Goal: Task Accomplishment & Management: Use online tool/utility

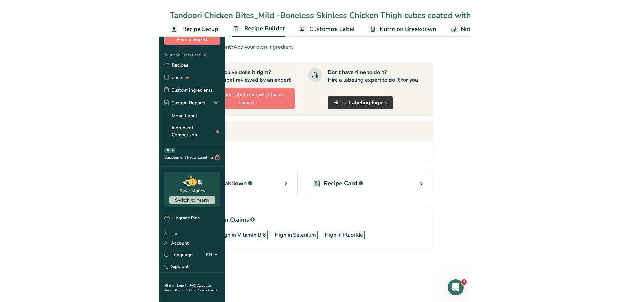
scroll to position [272, 0]
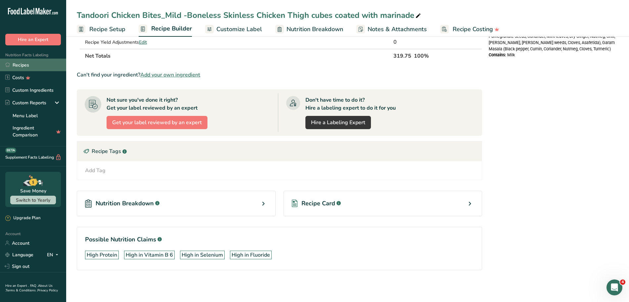
click at [19, 66] on link "Recipes" at bounding box center [33, 65] width 66 height 13
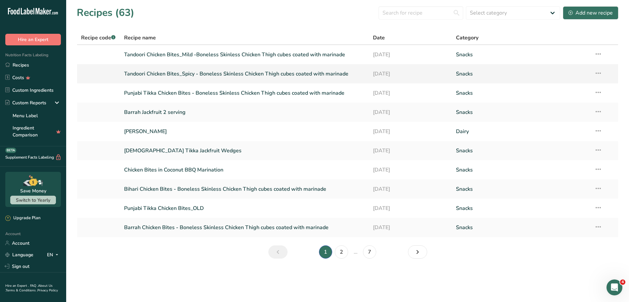
click at [203, 74] on link "Tandoori Chicken Bites_Spicy - Boneless Skinless Chicken Thigh cubes coated wit…" at bounding box center [244, 74] width 241 height 14
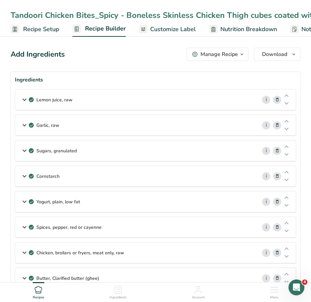
click at [24, 102] on icon at bounding box center [25, 100] width 8 height 12
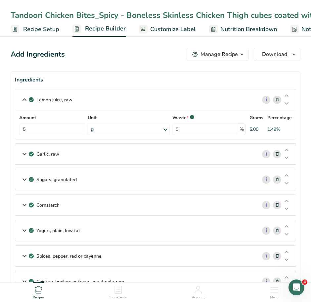
click at [25, 155] on icon at bounding box center [25, 154] width 8 height 12
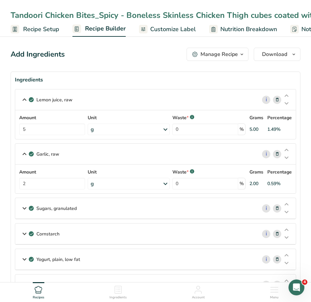
click at [24, 207] on icon at bounding box center [25, 208] width 8 height 12
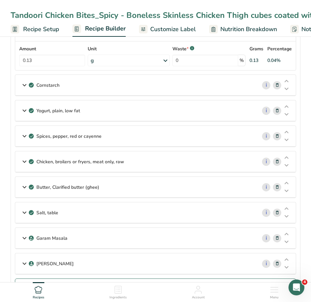
scroll to position [180, 0]
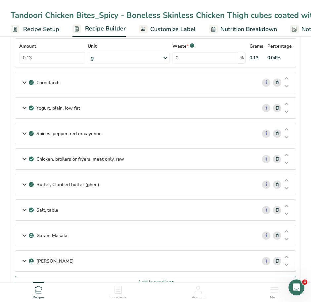
click at [24, 79] on icon at bounding box center [25, 82] width 8 height 12
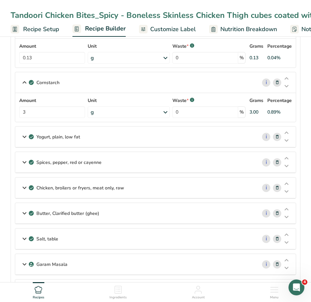
click at [24, 137] on icon at bounding box center [25, 137] width 8 height 12
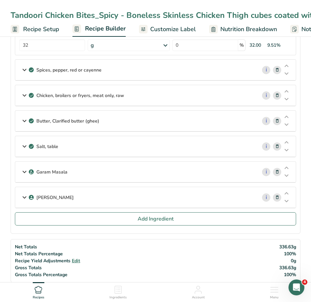
scroll to position [301, 0]
click at [23, 70] on icon at bounding box center [25, 70] width 8 height 12
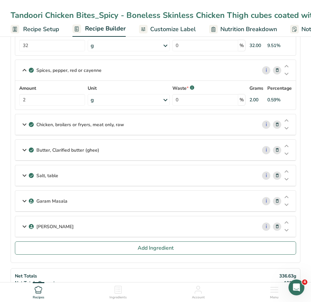
click at [23, 124] on icon at bounding box center [25, 124] width 8 height 12
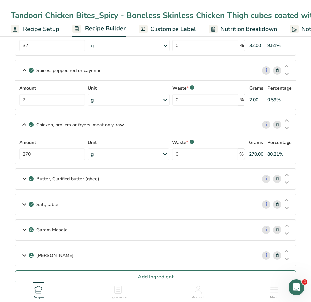
click at [66, 178] on p "Butter, Clarified butter (ghee)" at bounding box center [67, 178] width 63 height 7
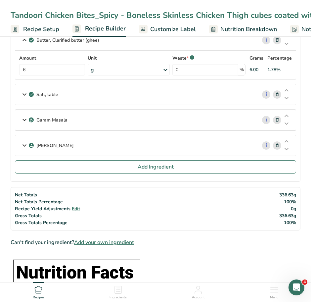
scroll to position [440, 0]
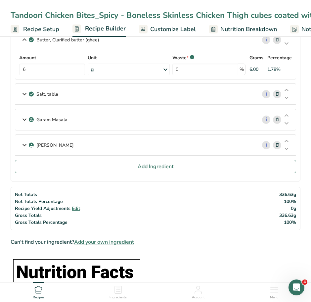
click at [62, 93] on div "Salt, table" at bounding box center [136, 94] width 242 height 21
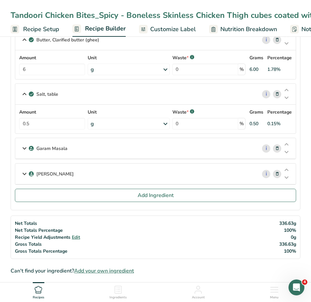
click at [57, 151] on p "Garam Masala" at bounding box center [51, 148] width 31 height 7
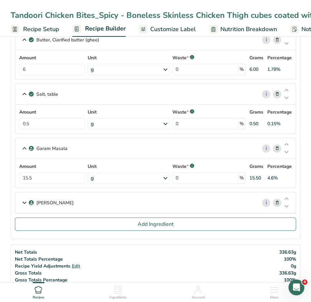
click at [63, 203] on p "[PERSON_NAME]" at bounding box center [54, 202] width 37 height 7
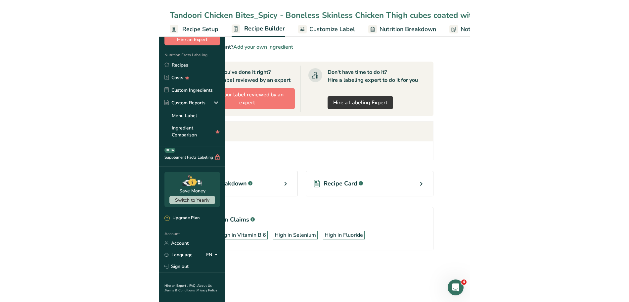
scroll to position [291, 0]
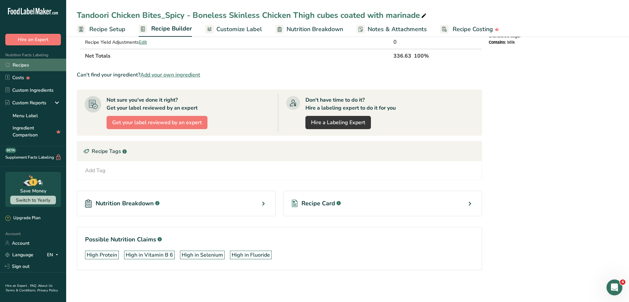
click at [17, 66] on link "Recipes" at bounding box center [33, 65] width 66 height 13
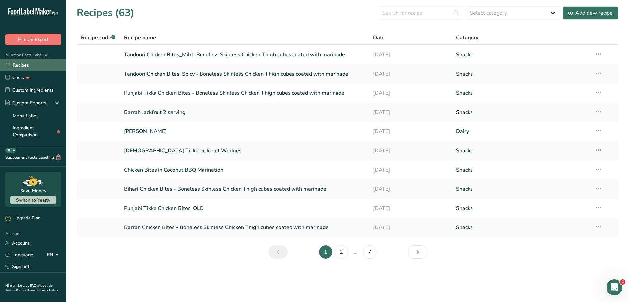
click at [17, 66] on link "Recipes" at bounding box center [33, 65] width 66 height 13
click at [151, 192] on link "Bihari Chicken Bites - Boneless Skinless Chicken Thigh cubes coated with marina…" at bounding box center [244, 189] width 241 height 14
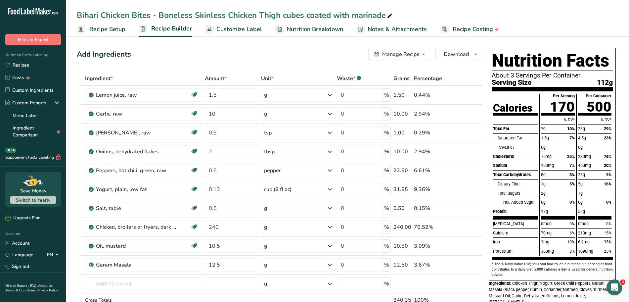
click at [229, 29] on span "Customize Label" at bounding box center [239, 29] width 46 height 9
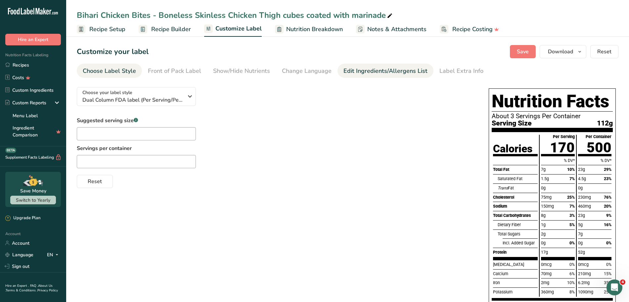
click at [311, 71] on div "Edit Ingredients/Allergens List" at bounding box center [386, 71] width 84 height 9
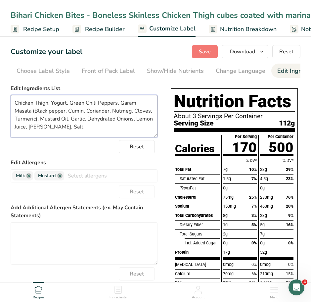
click at [66, 104] on textarea "Chicken Thigh, Yogurt, Green Chili Peppers, Garam Masala (Black pepper, Cumin, …" at bounding box center [84, 116] width 147 height 42
paste textarea "(Grade A Pasteurized Organic Milk, Organic Nonfat Milk Solids) ,"
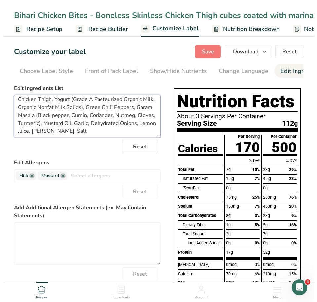
scroll to position [5, 0]
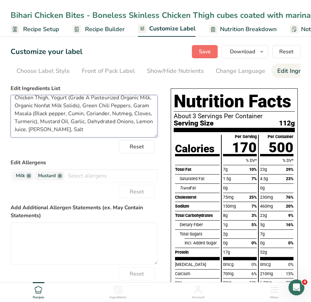
type textarea "Chicken Thigh, Yogurt (Grade A Pasteurized Organic Milk, Organic Nonfat Milk So…"
click at [202, 54] on span "Save" at bounding box center [205, 52] width 12 height 8
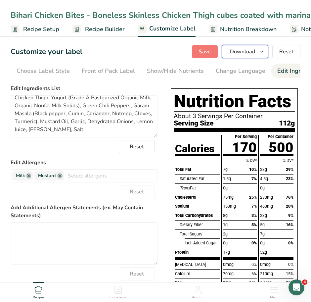
click at [258, 51] on span "button" at bounding box center [262, 52] width 8 height 8
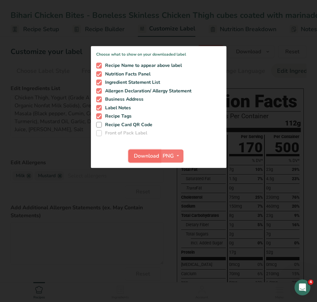
click at [148, 156] on span "Download" at bounding box center [146, 156] width 25 height 8
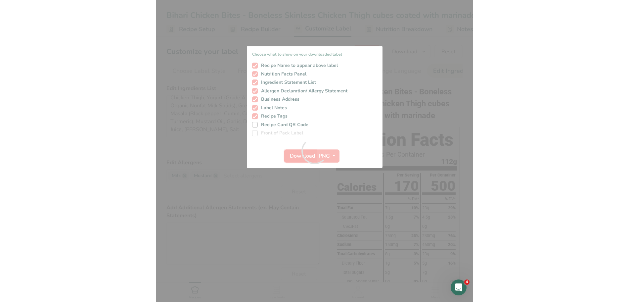
scroll to position [0, 0]
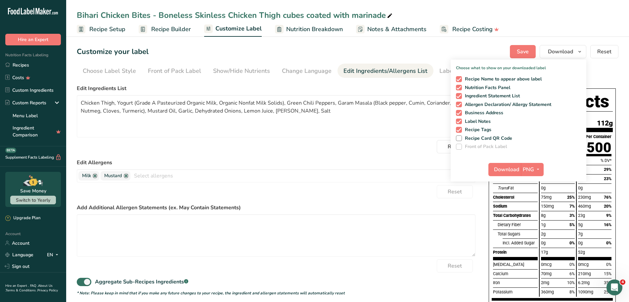
click at [311, 198] on div "Reset" at bounding box center [276, 191] width 399 height 13
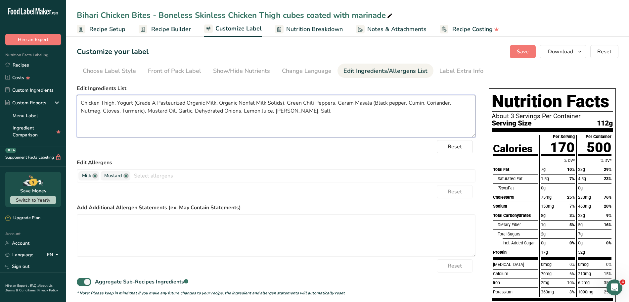
drag, startPoint x: 134, startPoint y: 103, endPoint x: 285, endPoint y: 98, distance: 151.4
click at [285, 98] on textarea "Chicken Thigh, Yogurt (Grade A Pasteurized Organic Milk, Organic Nonfat Milk So…" at bounding box center [276, 116] width 399 height 42
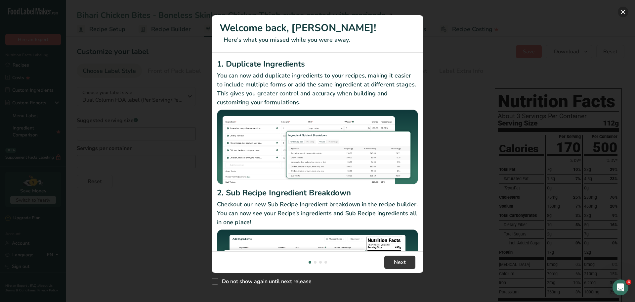
click at [624, 8] on button "New Features" at bounding box center [623, 12] width 11 height 11
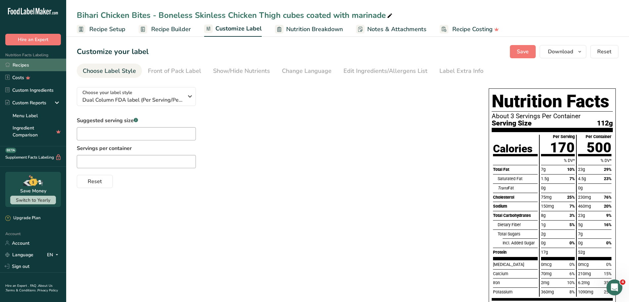
click at [17, 66] on link "Recipes" at bounding box center [33, 65] width 66 height 13
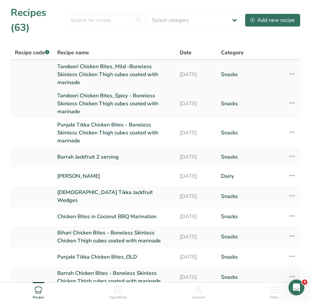
click at [106, 76] on link "Tandoori Chicken Bites_Mild -Boneless Skinless Chicken Thigh cubes coated with …" at bounding box center [114, 75] width 115 height 24
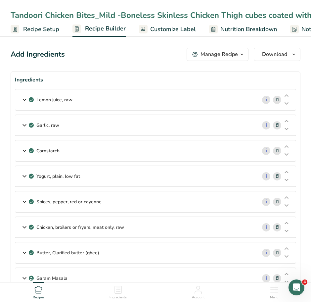
click at [165, 34] on span "Customize Label" at bounding box center [173, 29] width 46 height 9
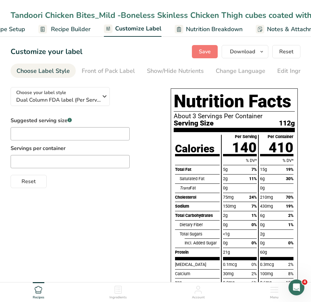
scroll to position [0, 129]
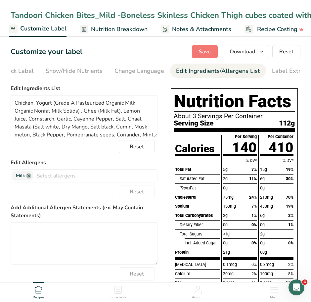
scroll to position [0, 117]
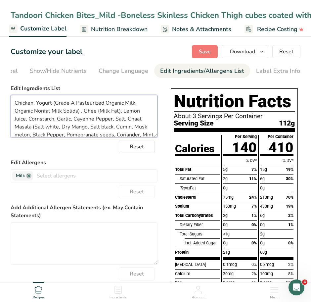
drag, startPoint x: 53, startPoint y: 105, endPoint x: 82, endPoint y: 113, distance: 30.8
click at [82, 113] on textarea "Chicken, Yogurt (Grade A Pasteurized Organic Milk, Organic Nonfat Milk Solids) …" at bounding box center [84, 116] width 147 height 42
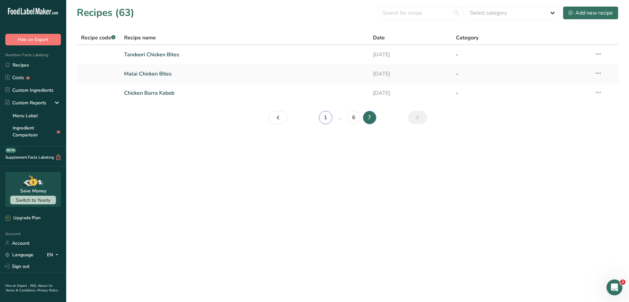
click at [324, 118] on link "1" at bounding box center [325, 117] width 13 height 13
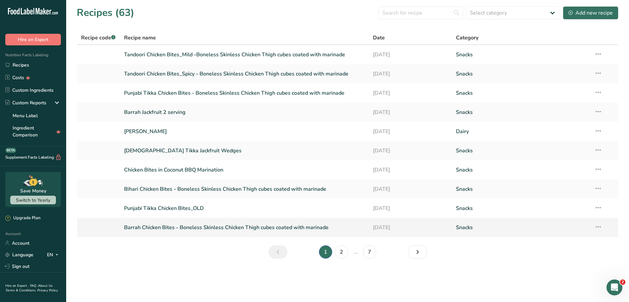
click at [146, 229] on link "Barrah Chicken Bites - Boneless Skinless Chicken Thigh cubes coated with marina…" at bounding box center [244, 227] width 241 height 14
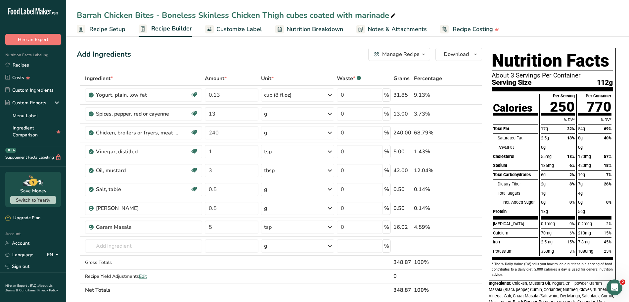
click at [242, 30] on span "Customize Label" at bounding box center [239, 29] width 46 height 9
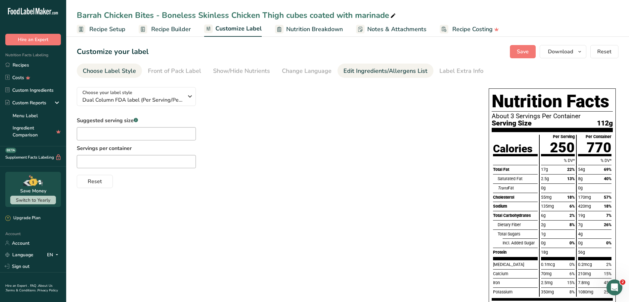
click at [352, 72] on div "Edit Ingredients/Allergens List" at bounding box center [386, 71] width 84 height 9
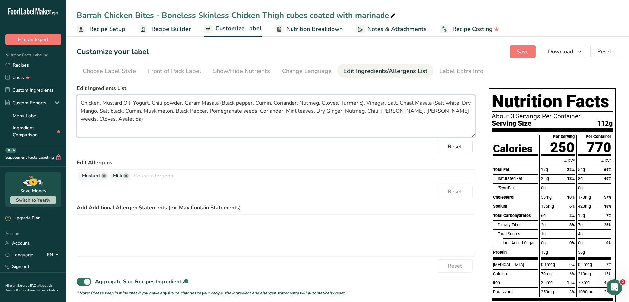
click at [149, 102] on textarea "Chicken, Mustard Oil, Yogurt, Chili powder, Garam Masala (Black pepper, Cumin, …" at bounding box center [276, 116] width 399 height 42
paste textarea "(Grade A Pasteurized Organic Milk, Organic Nonfat Milk Solids),"
type textarea "Chicken, Mustard Oil, Yogurt (Grade A Pasteurized Organic Milk, Organic Nonfat …"
click at [521, 53] on span "Save" at bounding box center [523, 52] width 12 height 8
click at [583, 51] on icon "button" at bounding box center [579, 52] width 5 height 8
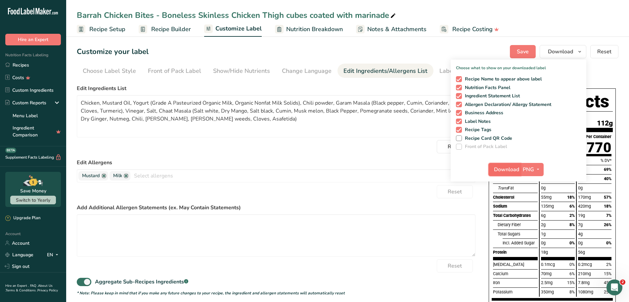
click at [508, 169] on span "Download" at bounding box center [506, 169] width 25 height 8
click at [309, 161] on label "Edit Allergens" at bounding box center [276, 163] width 399 height 8
